Goal: Task Accomplishment & Management: Use online tool/utility

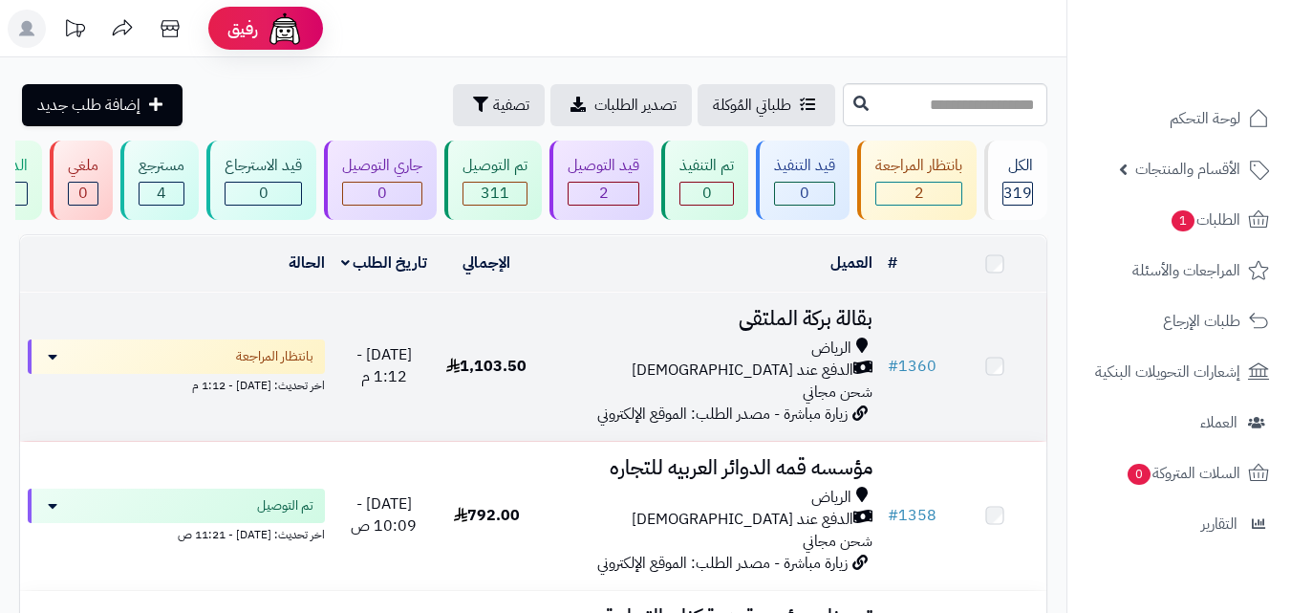
click at [558, 377] on div "الدفع عند [DEMOGRAPHIC_DATA]" at bounding box center [709, 370] width 327 height 22
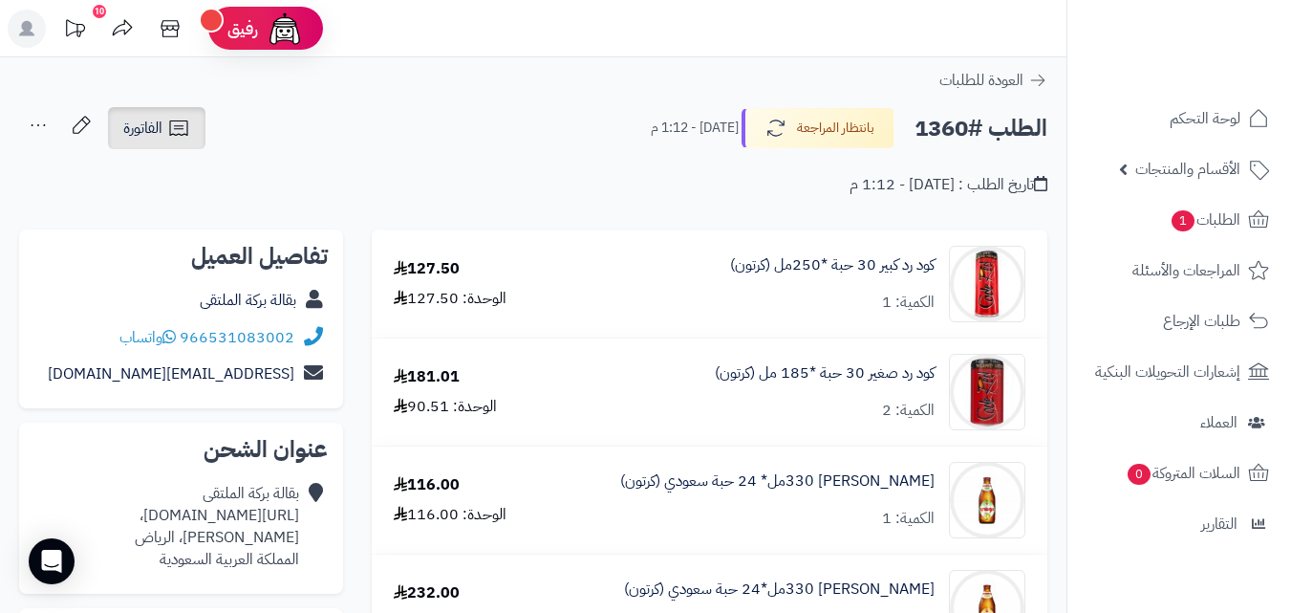
click at [196, 125] on link "الفاتورة" at bounding box center [156, 128] width 97 height 42
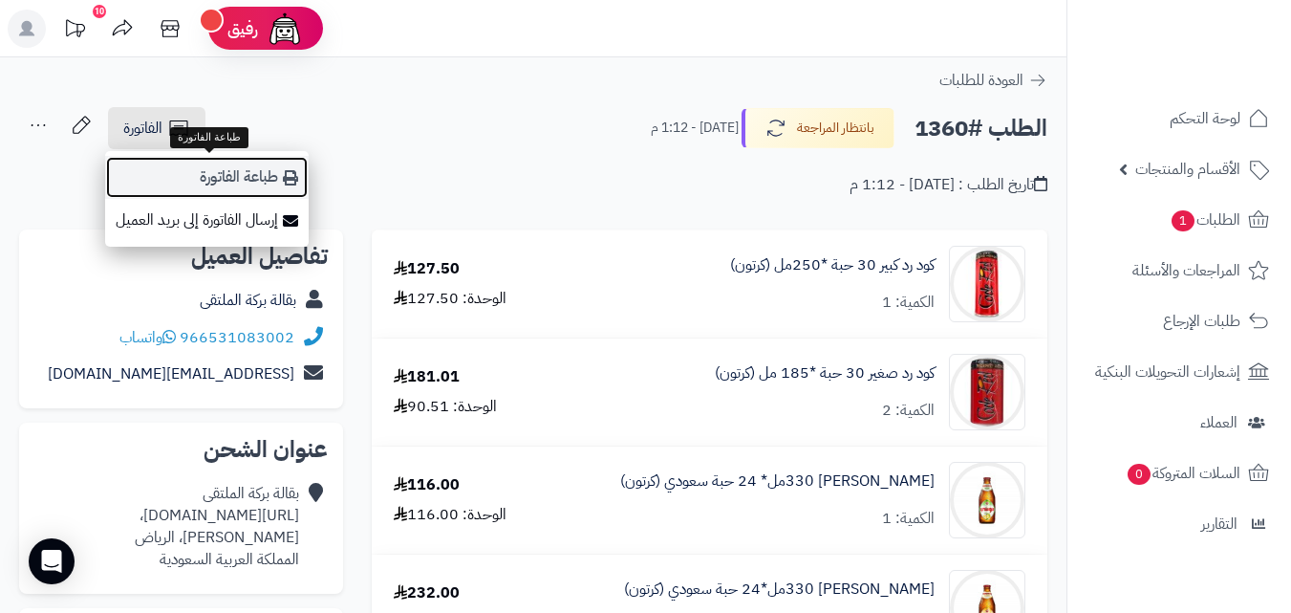
click at [195, 169] on link "طباعة الفاتورة" at bounding box center [207, 177] width 204 height 43
